Goal: Information Seeking & Learning: Find specific fact

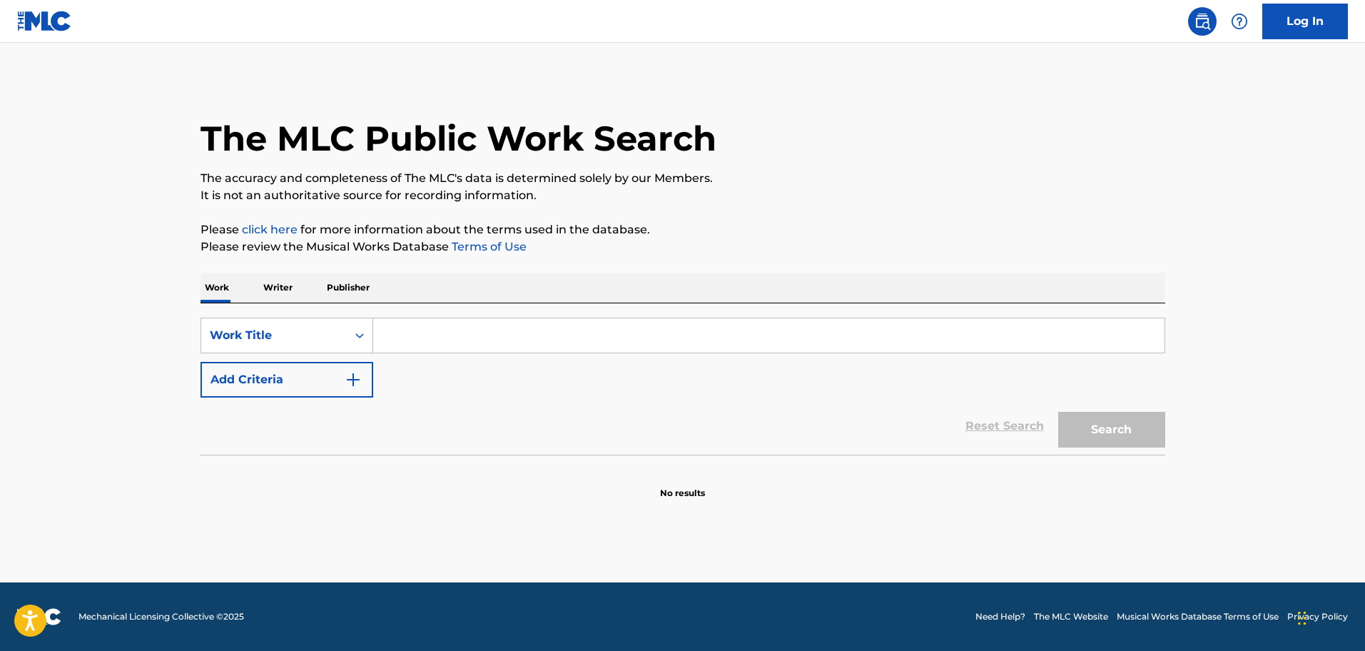
click at [419, 343] on input "Search Form" at bounding box center [769, 335] width 792 height 34
type input "BUENO Y DELISIOSO"
click at [350, 383] on img "Search Form" at bounding box center [353, 379] width 17 height 17
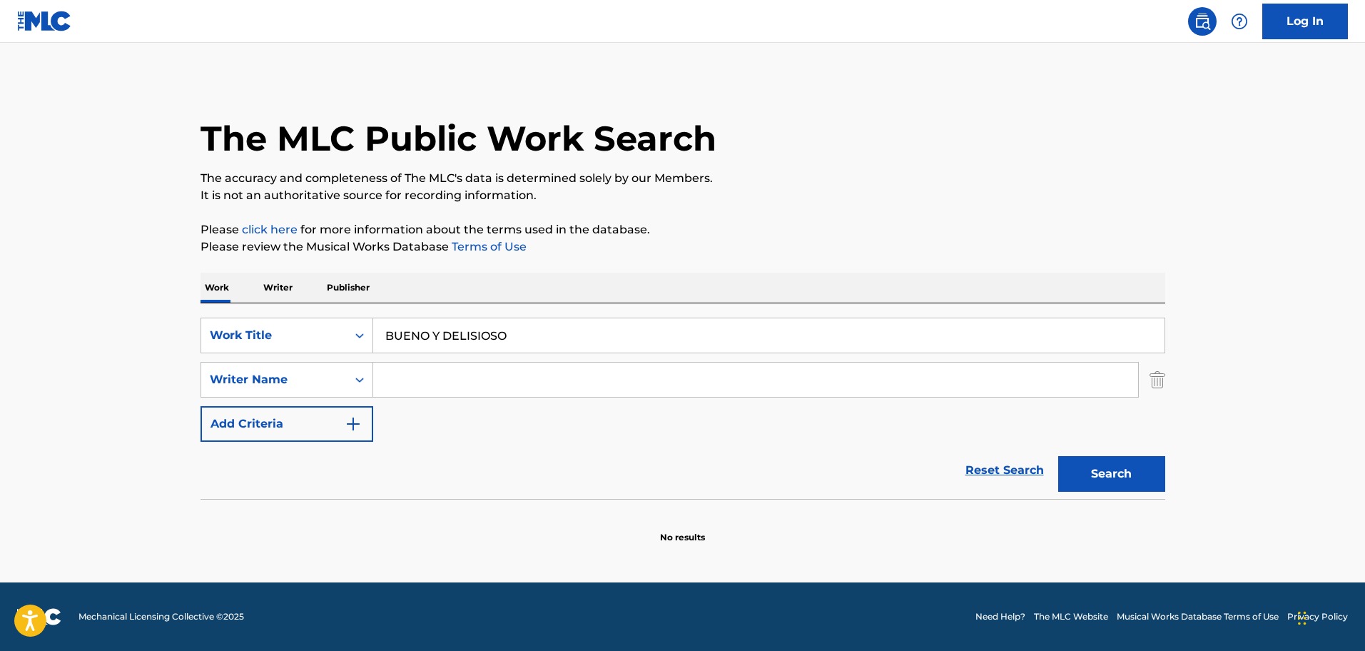
click at [430, 388] on input "Search Form" at bounding box center [755, 380] width 765 height 34
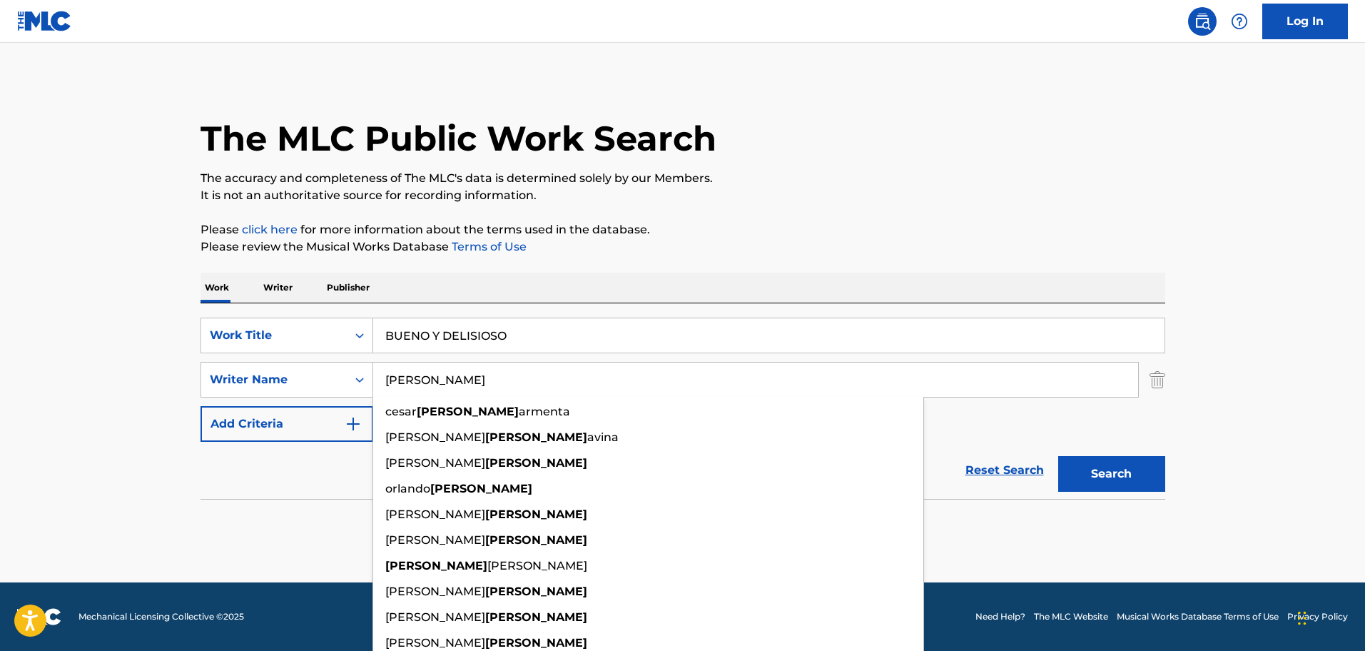
type input "[PERSON_NAME]"
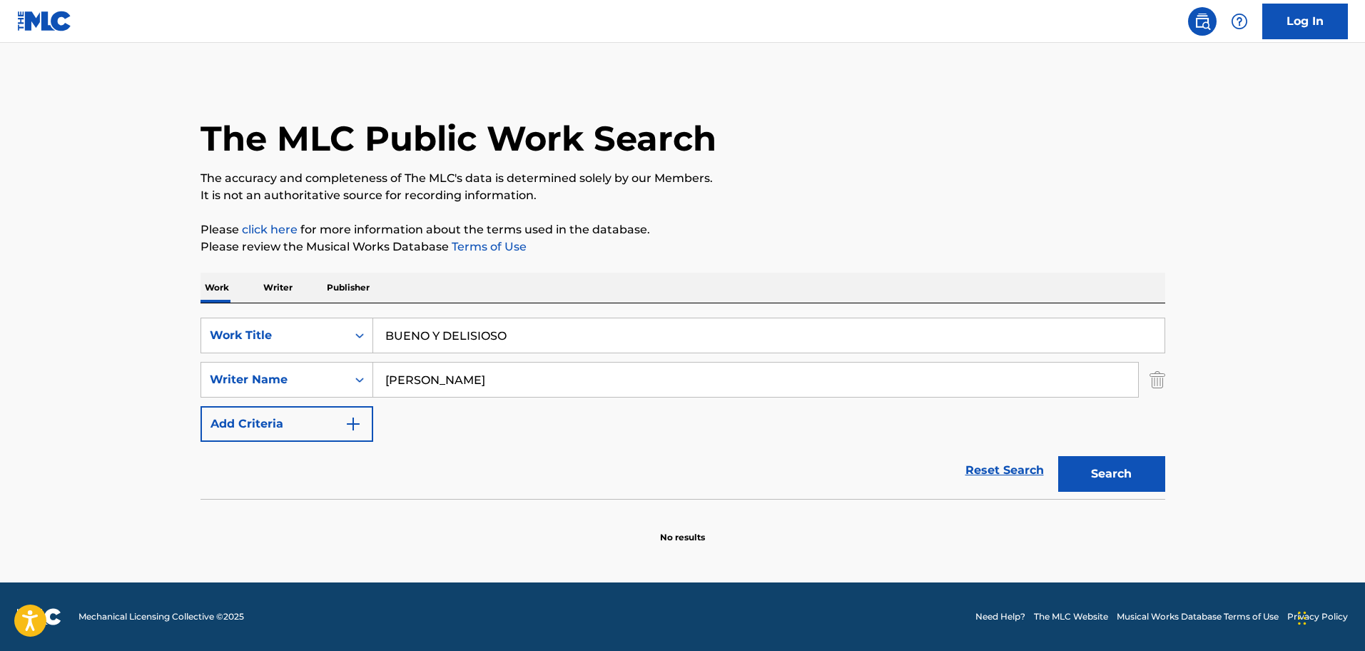
click at [1254, 383] on main "The MLC Public Work Search The accuracy and completeness of The MLC's data is d…" at bounding box center [682, 313] width 1365 height 540
click at [1119, 480] on button "Search" at bounding box center [1111, 474] width 107 height 36
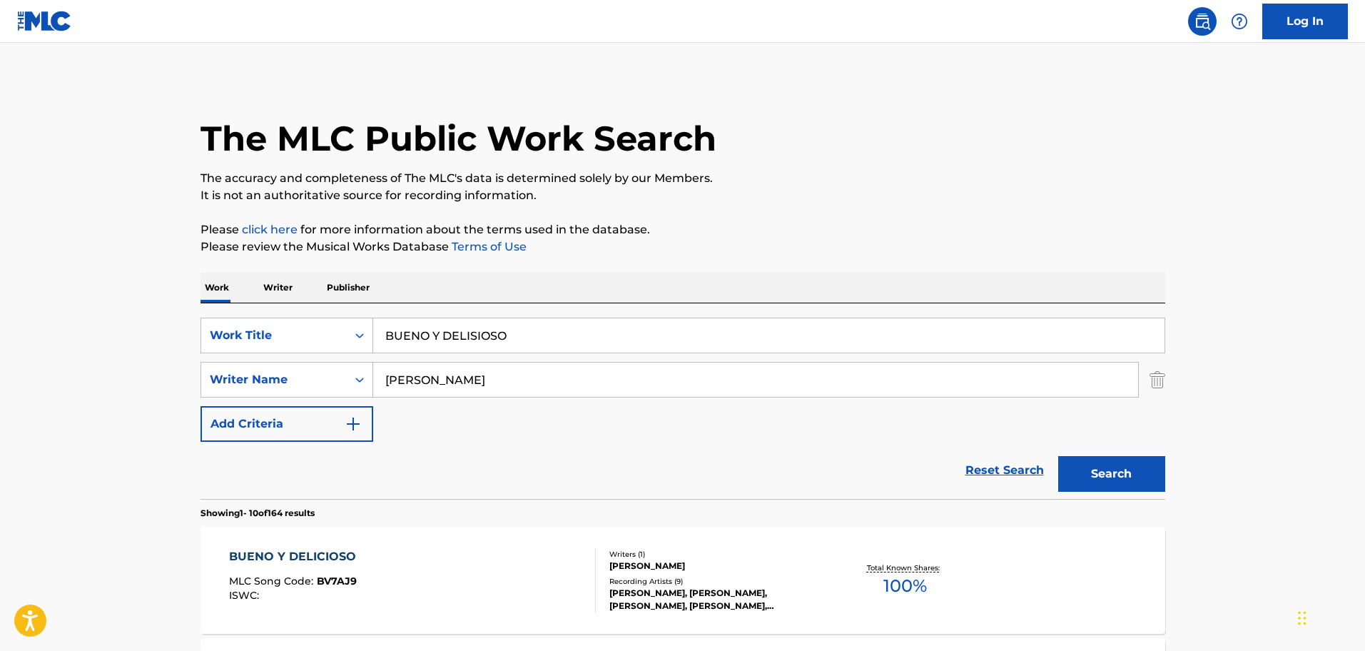
click at [324, 555] on div "BUENO Y DELICIOSO" at bounding box center [296, 556] width 134 height 17
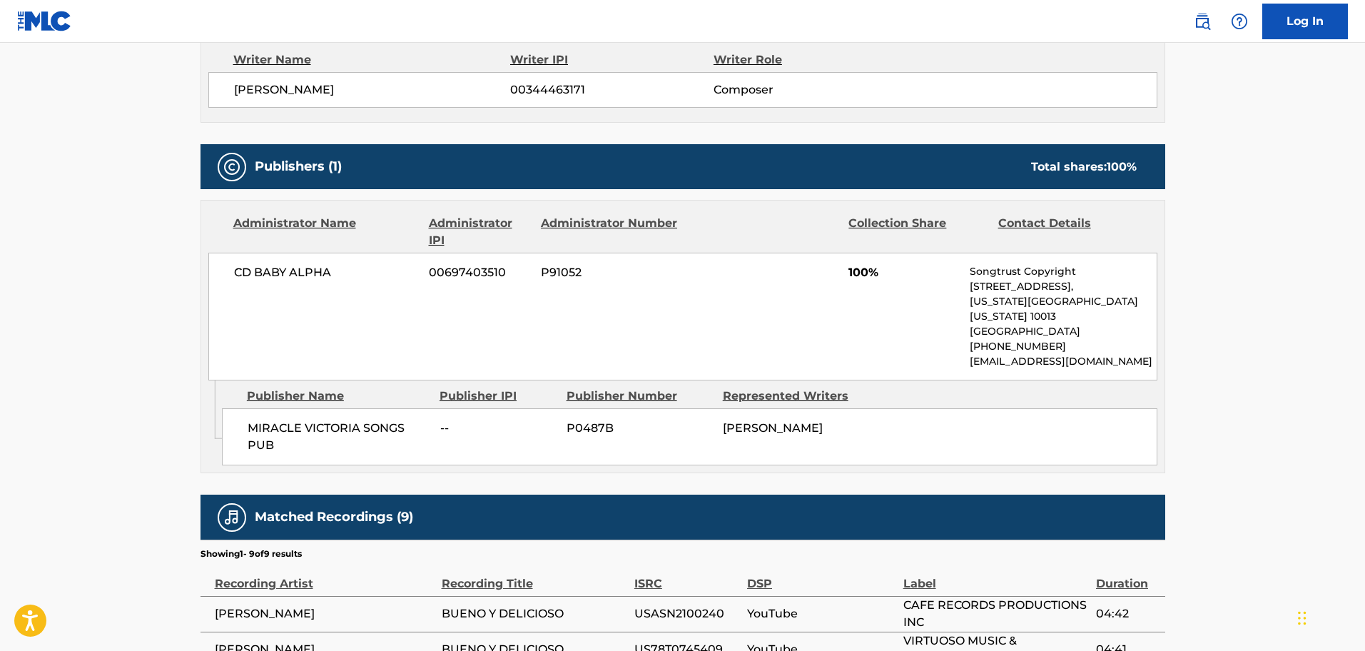
scroll to position [525, 0]
